Goal: Task Accomplishment & Management: Use online tool/utility

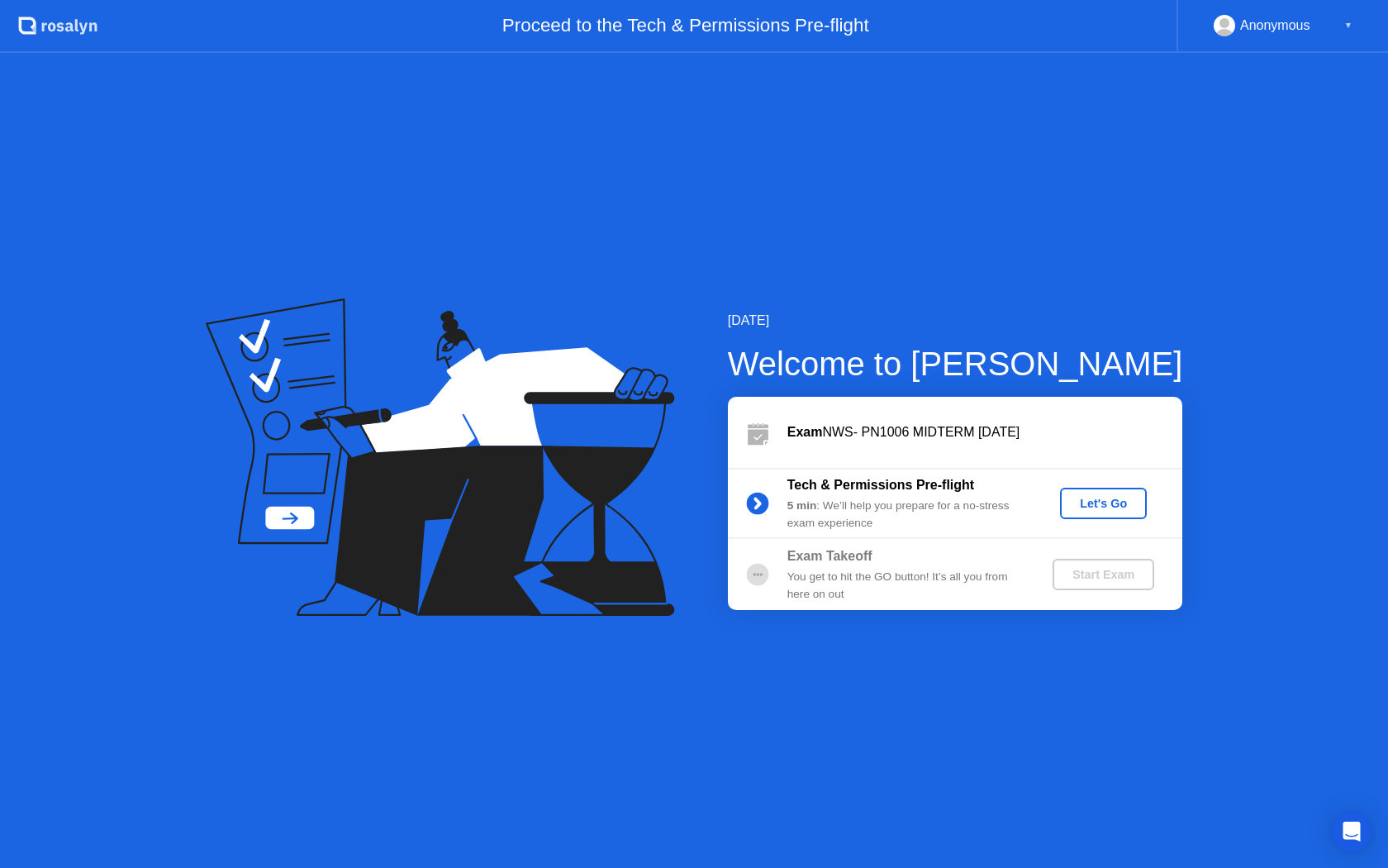
click at [1088, 500] on div "Let's Go" at bounding box center [1103, 504] width 73 height 13
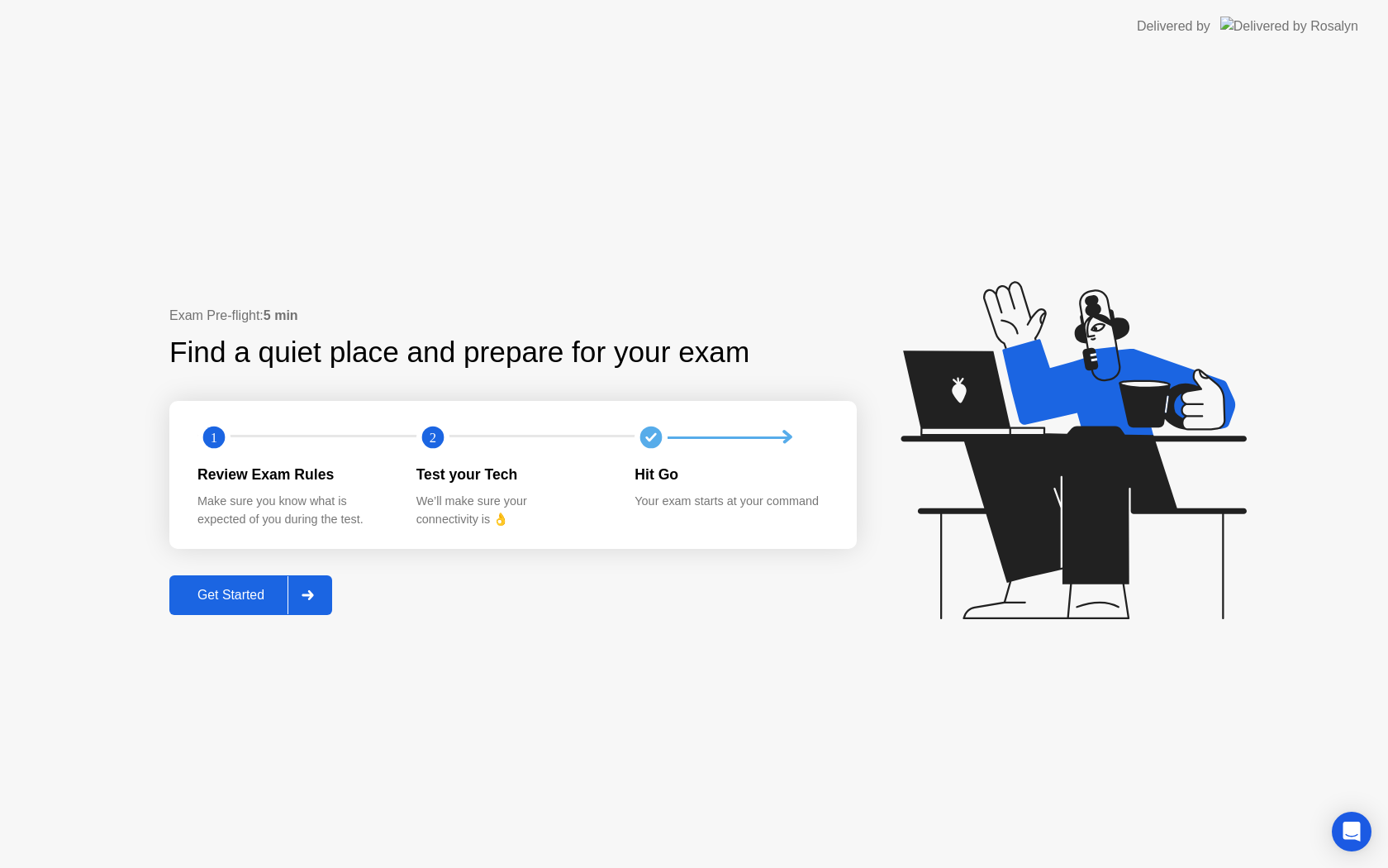
click at [218, 590] on div "Get Started" at bounding box center [231, 595] width 114 height 15
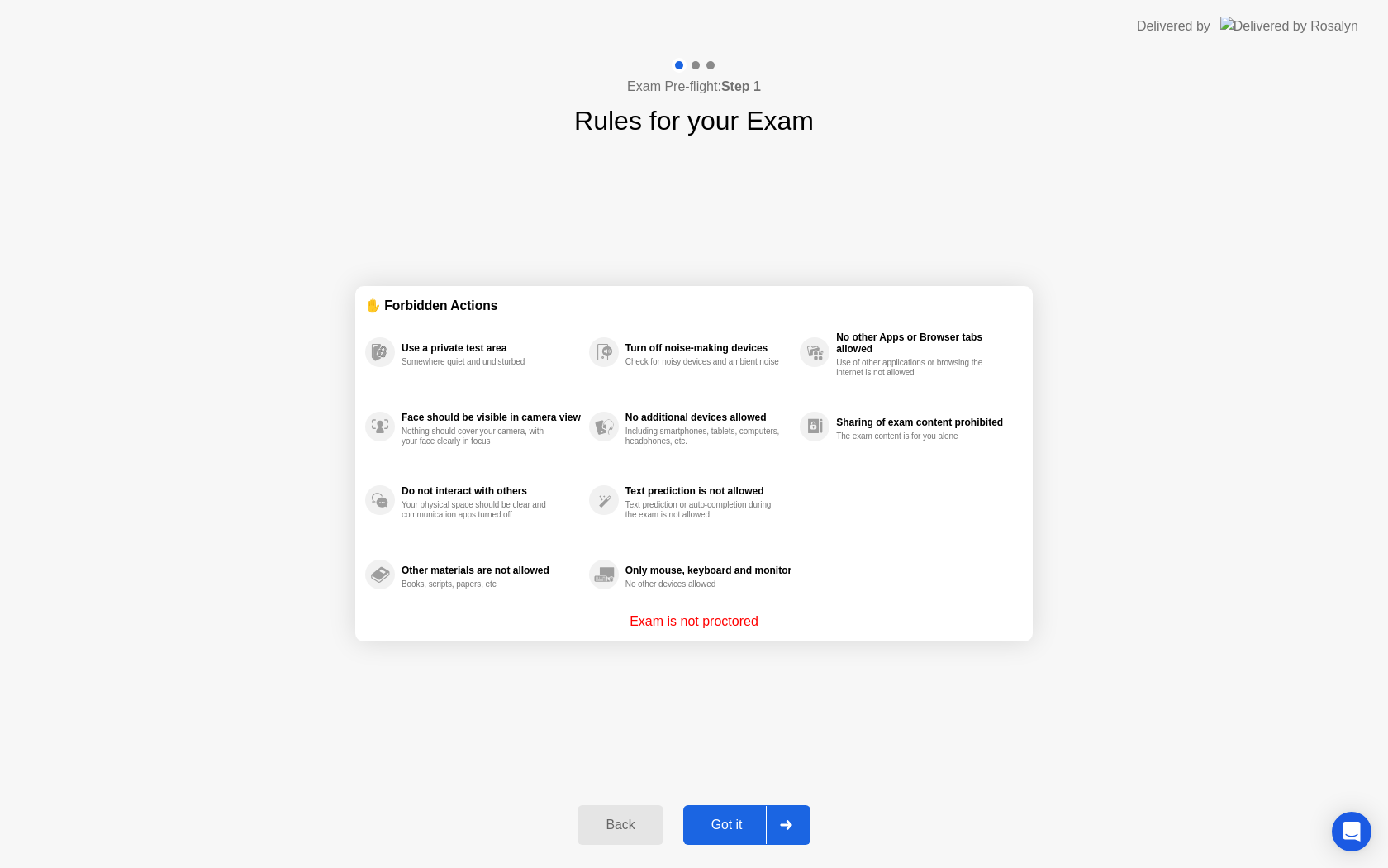
click at [731, 823] on div "Got it" at bounding box center [727, 825] width 77 height 15
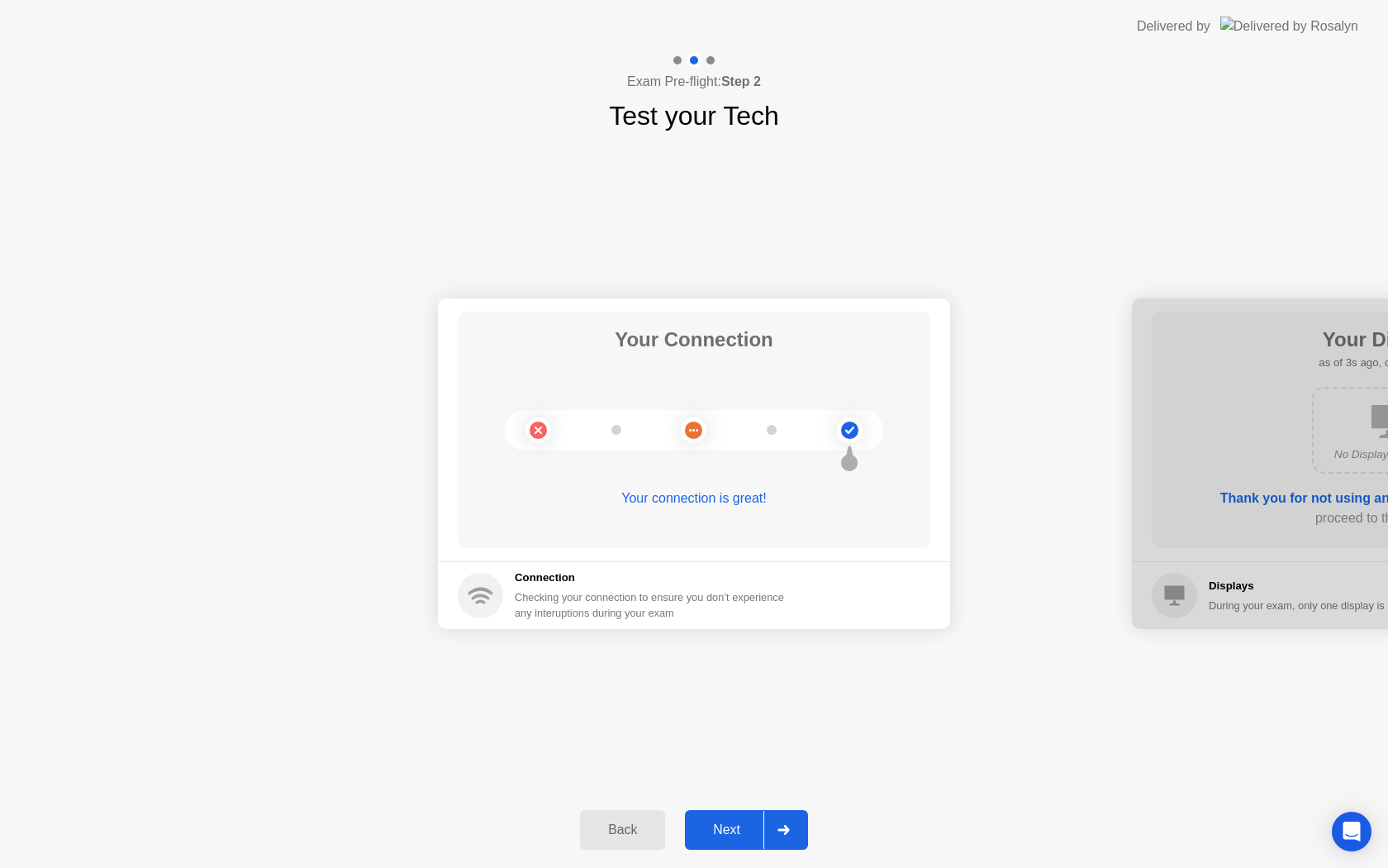
click at [752, 827] on div "Next" at bounding box center [726, 830] width 73 height 15
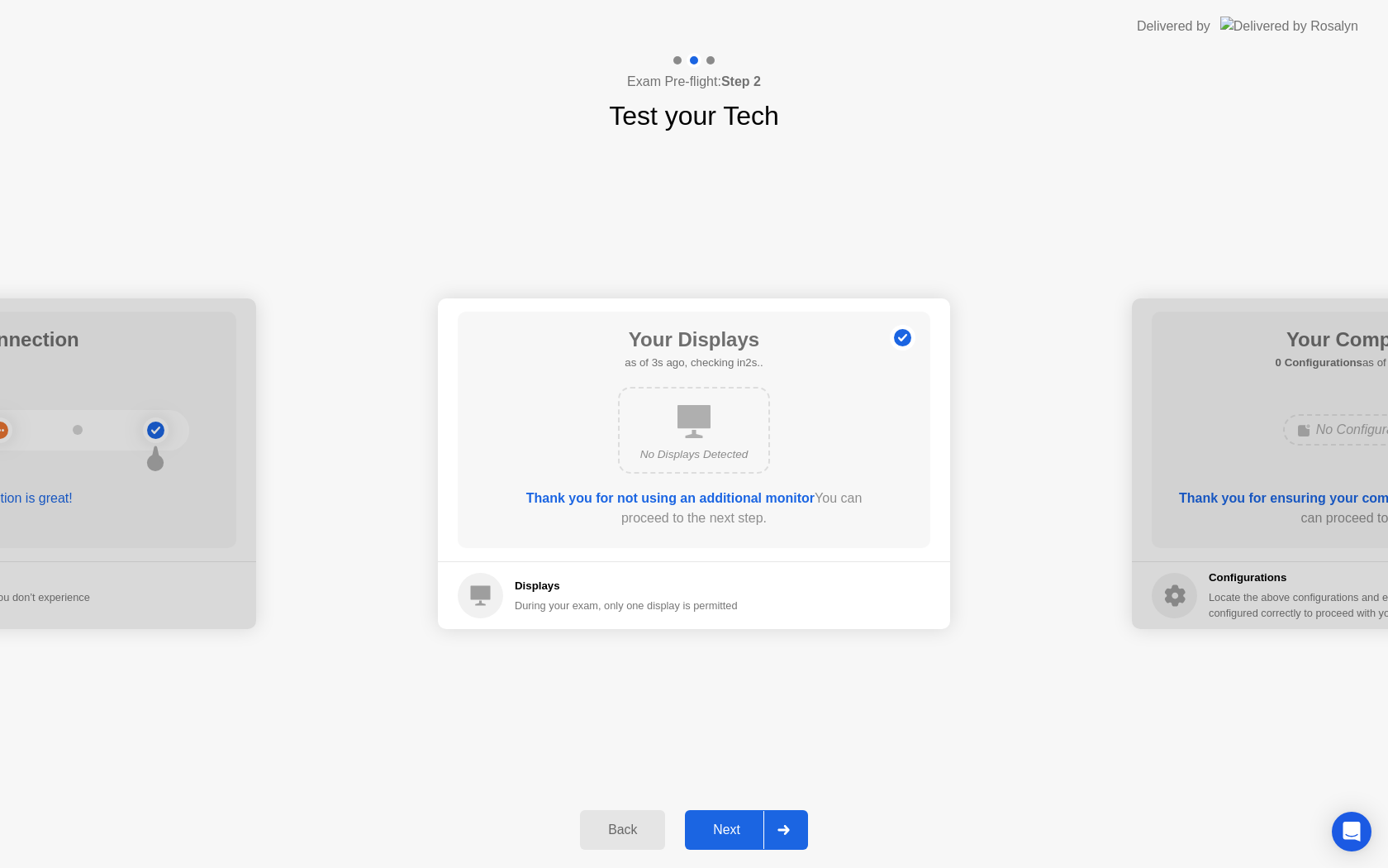
click at [752, 827] on div "Next" at bounding box center [726, 830] width 73 height 15
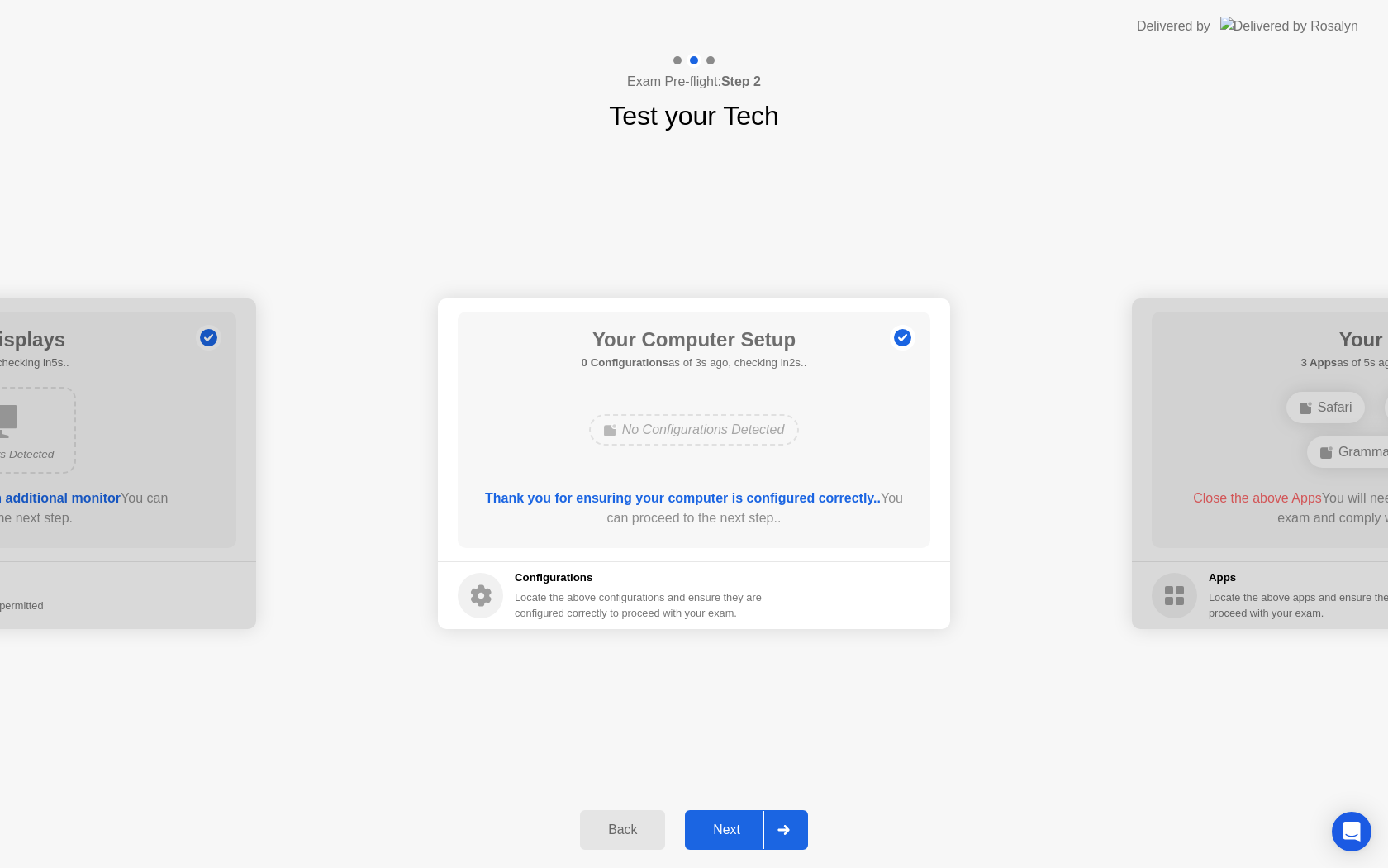
click at [752, 826] on div "Next" at bounding box center [726, 830] width 73 height 15
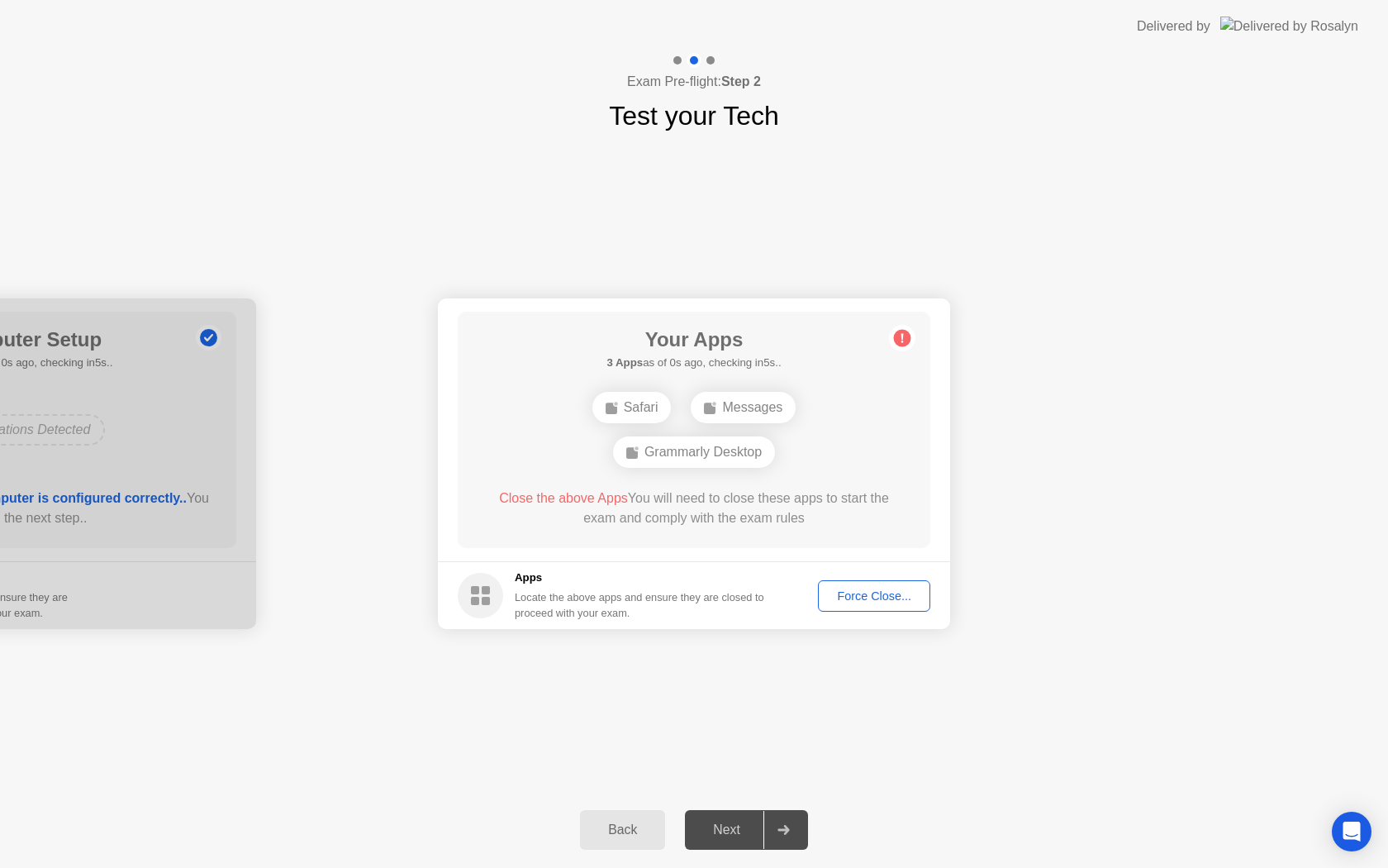
click at [862, 601] on div "Force Close..." at bounding box center [875, 596] width 101 height 13
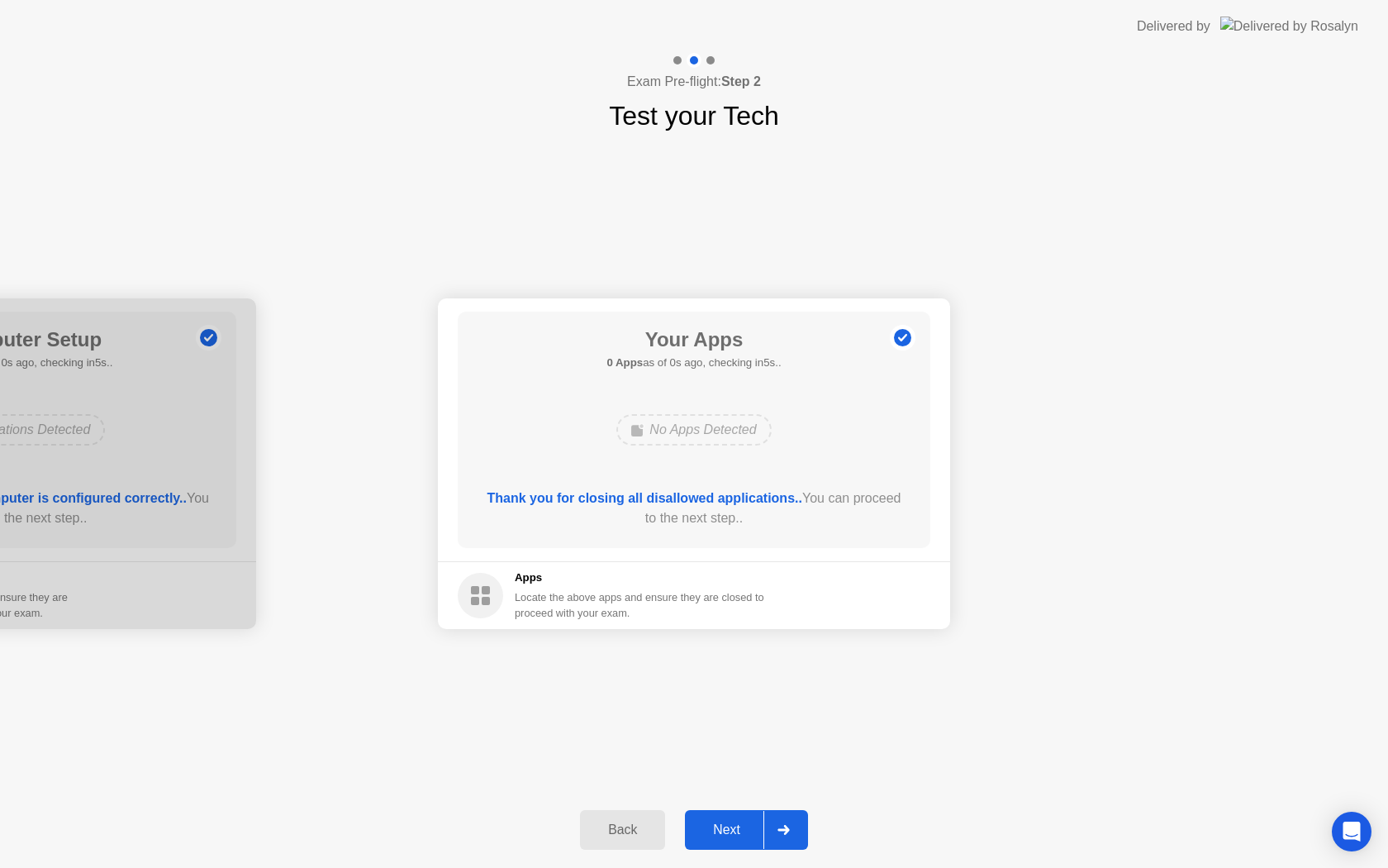
click at [749, 818] on button "Next" at bounding box center [746, 830] width 123 height 40
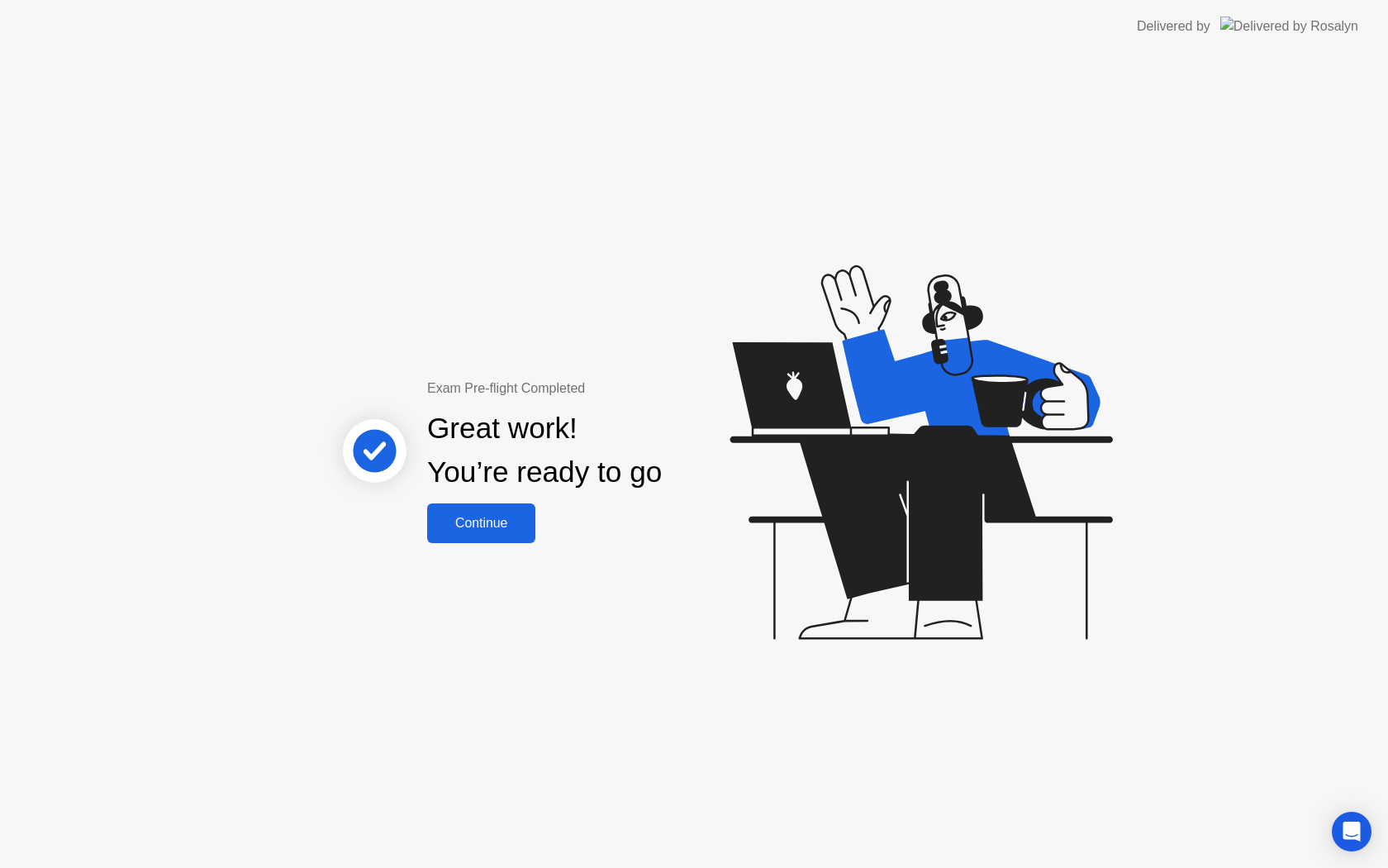
click at [503, 530] on div "Continue" at bounding box center [481, 524] width 98 height 15
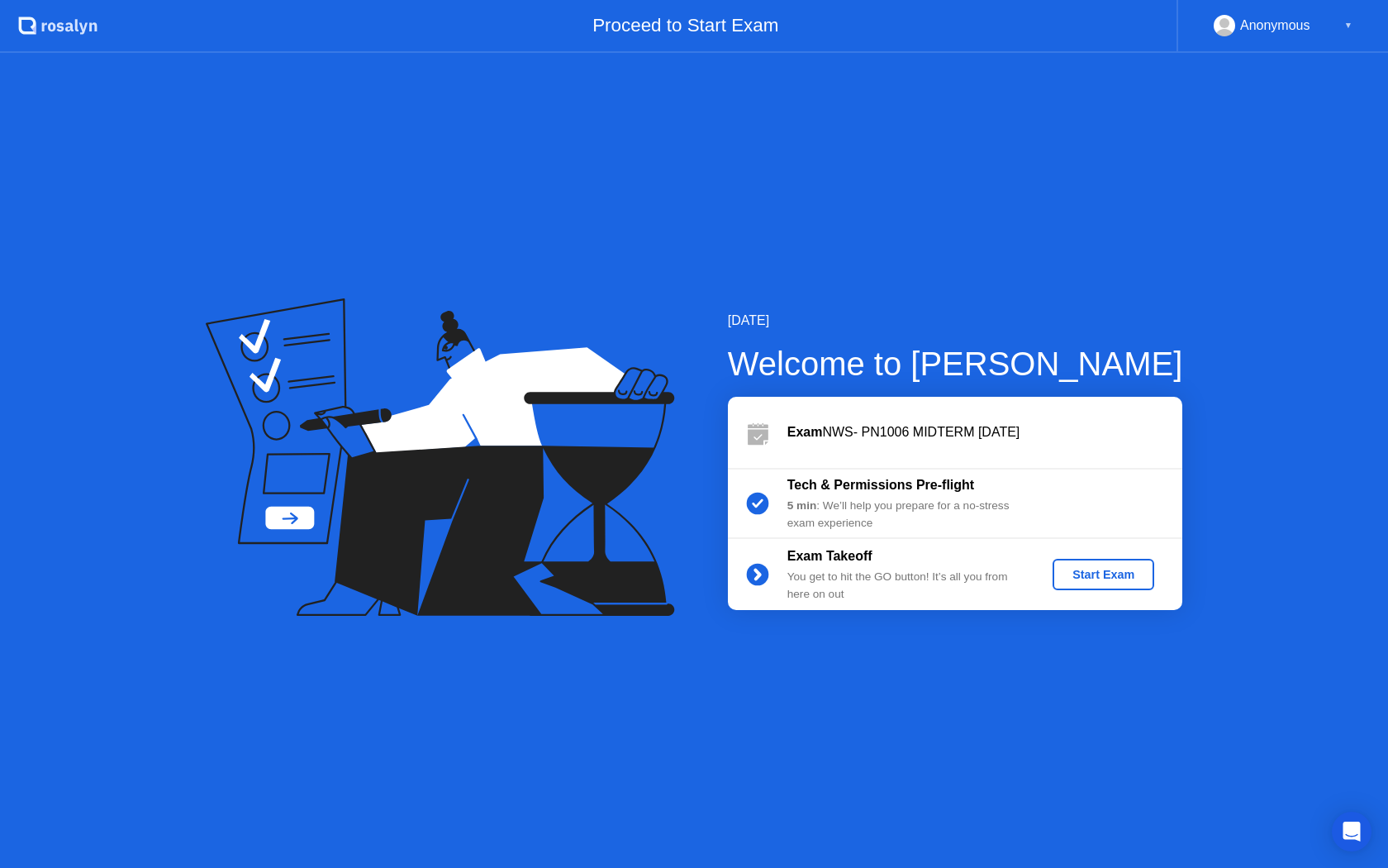
click at [1095, 576] on div "Start Exam" at bounding box center [1104, 574] width 89 height 13
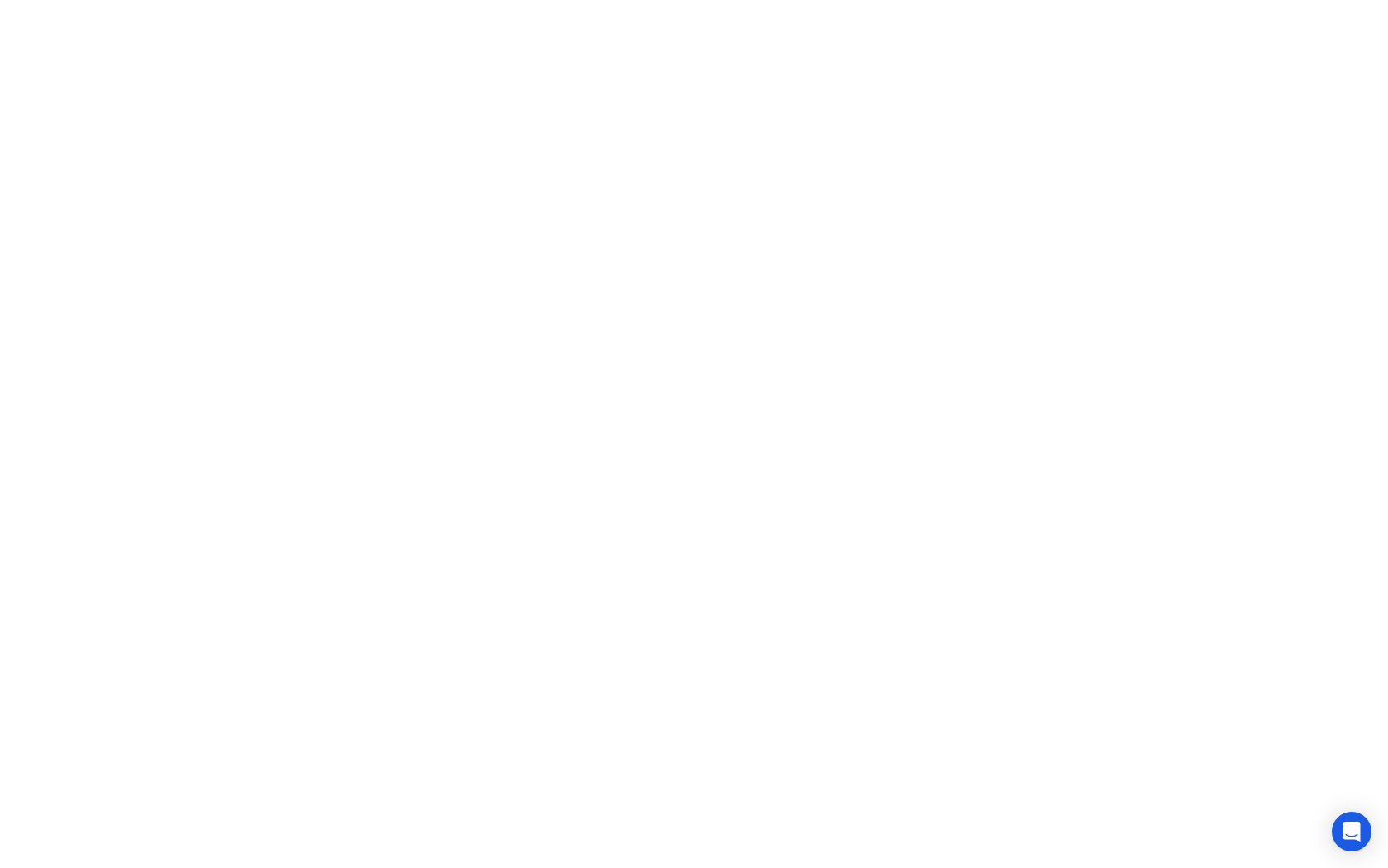
click iframe
click at [607, 837] on button "Move" at bounding box center [596, 840] width 43 height 43
